Goal: Find specific page/section: Find specific page/section

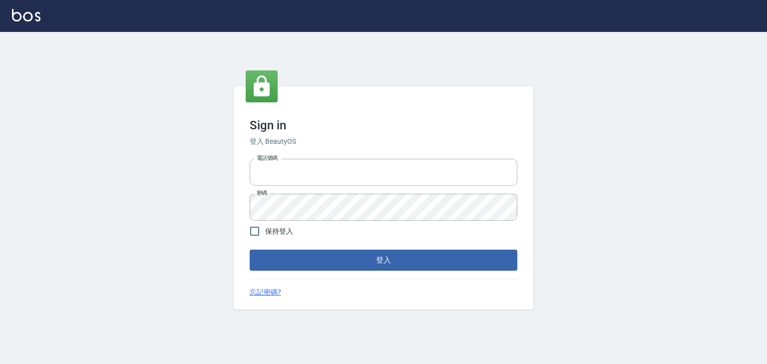
type input "0952331713"
click at [327, 259] on button "登入" at bounding box center [383, 260] width 267 height 21
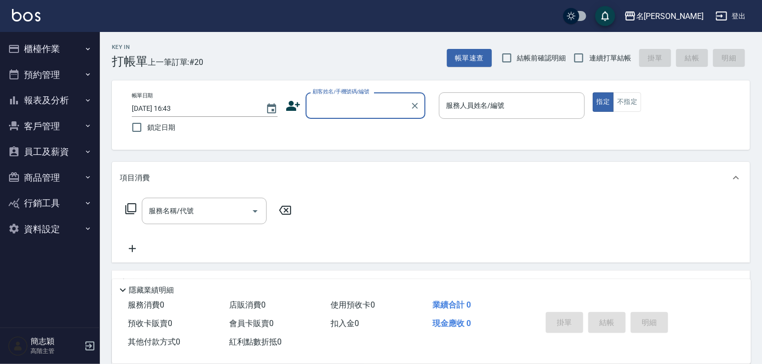
click at [86, 101] on icon "button" at bounding box center [88, 100] width 8 height 8
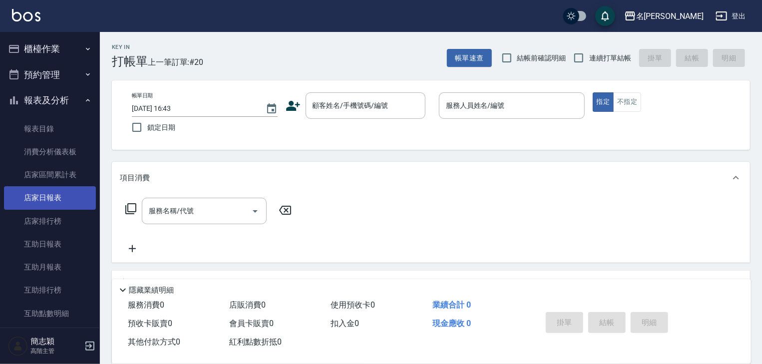
click at [41, 192] on link "店家日報表" at bounding box center [50, 197] width 92 height 23
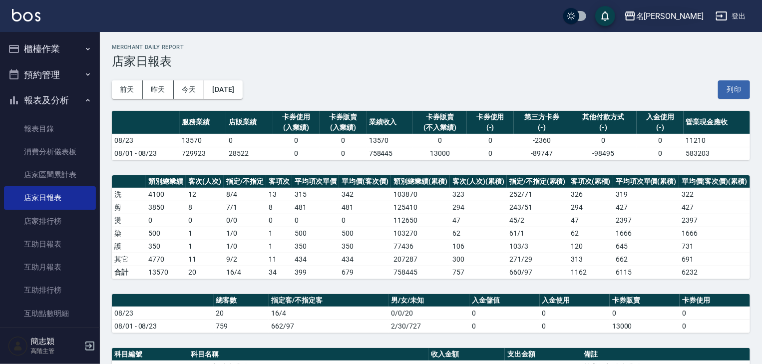
click at [635, 14] on icon "button" at bounding box center [630, 15] width 10 height 9
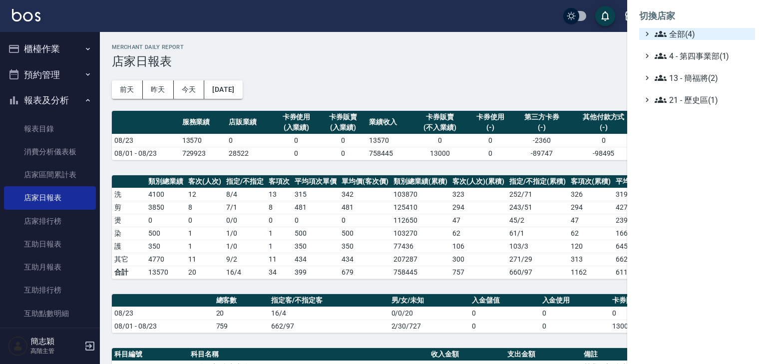
click at [657, 35] on icon at bounding box center [660, 34] width 12 height 12
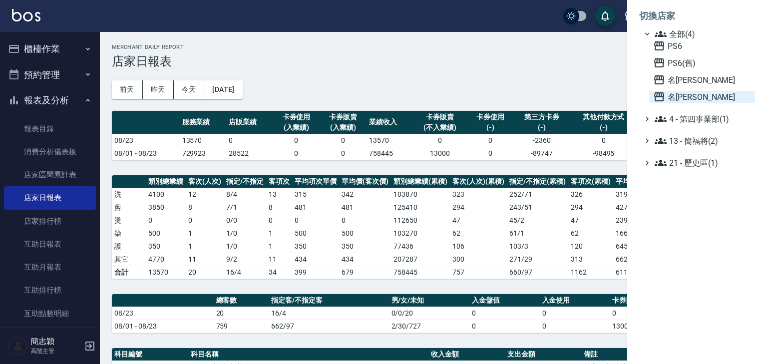
click at [657, 96] on icon at bounding box center [659, 97] width 12 height 12
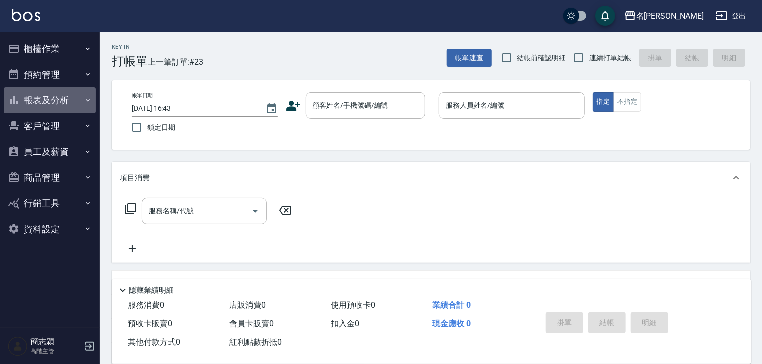
click at [86, 99] on icon "button" at bounding box center [88, 100] width 4 height 2
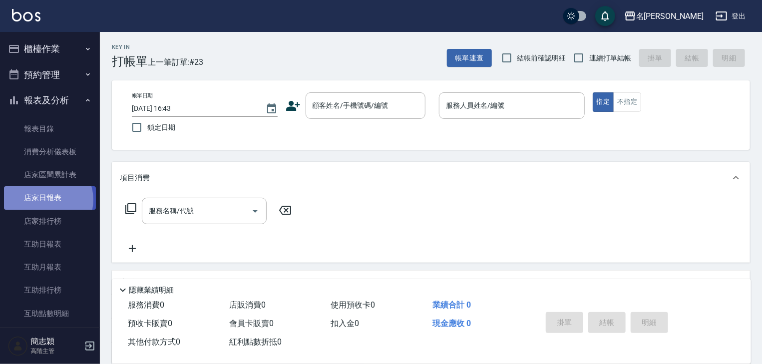
click at [46, 200] on link "店家日報表" at bounding box center [50, 197] width 92 height 23
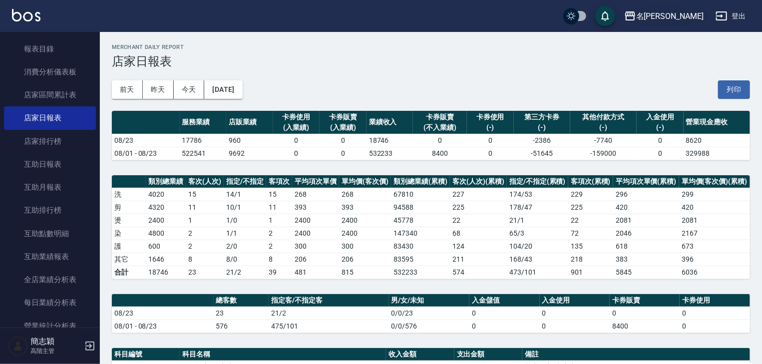
click at [636, 17] on icon "button" at bounding box center [630, 16] width 12 height 12
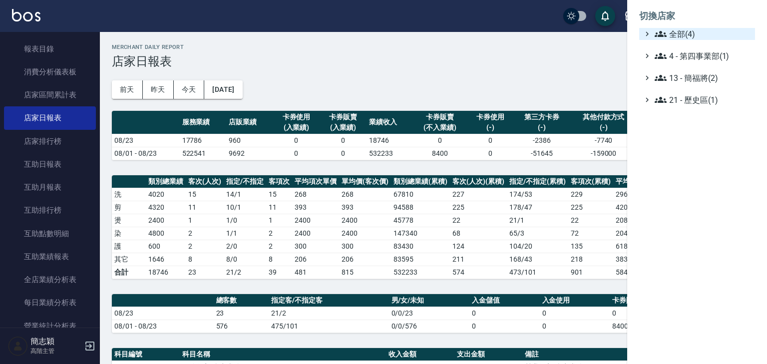
click at [657, 28] on icon at bounding box center [660, 34] width 12 height 12
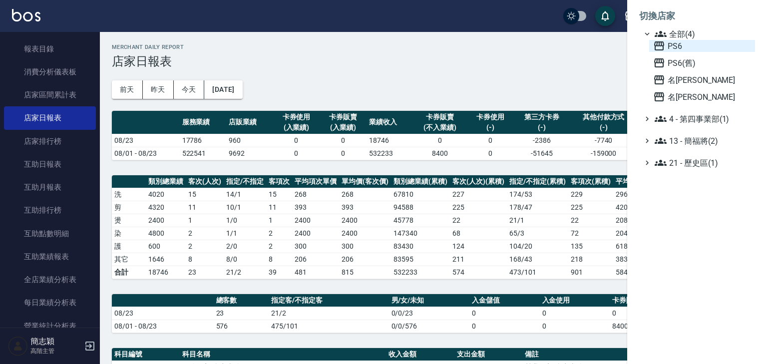
click at [658, 41] on icon at bounding box center [659, 46] width 12 height 12
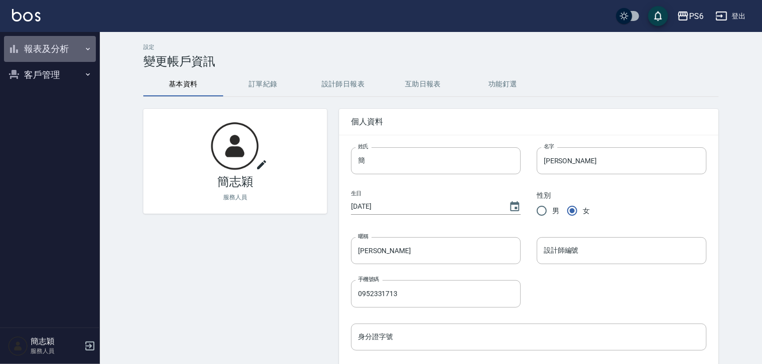
click at [85, 48] on icon "button" at bounding box center [88, 49] width 8 height 8
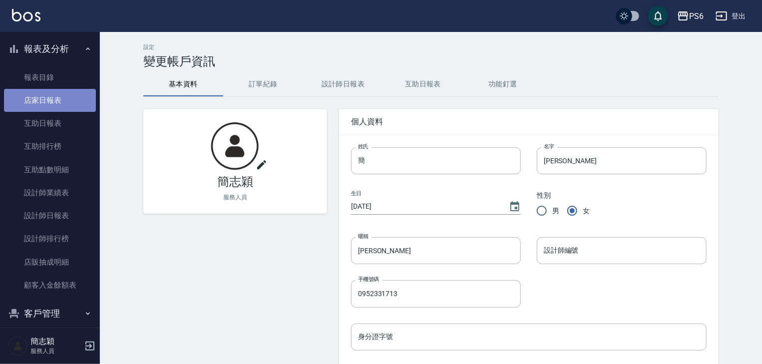
click at [67, 99] on link "店家日報表" at bounding box center [50, 100] width 92 height 23
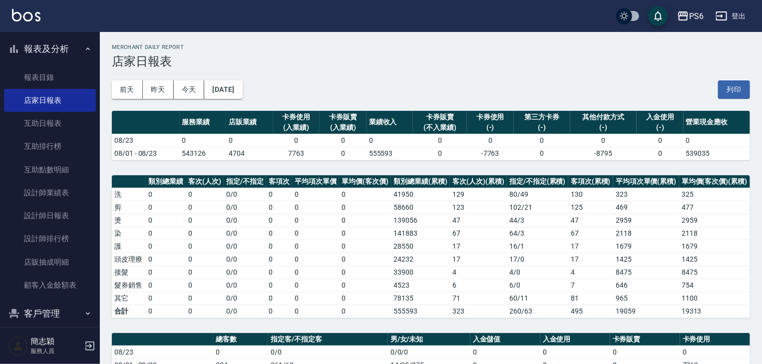
click at [738, 16] on button "登出" at bounding box center [730, 16] width 38 height 18
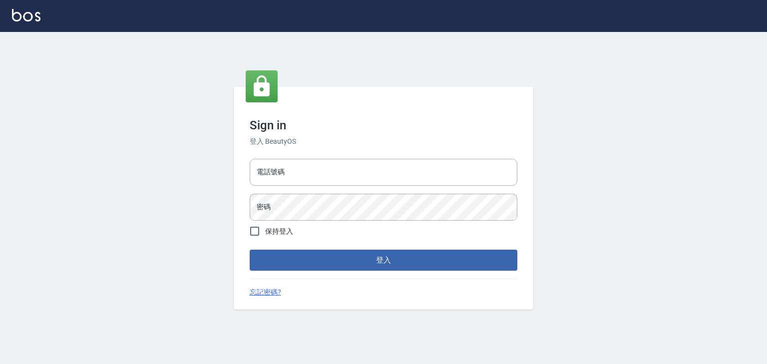
type input "0952331713"
